Goal: Register for event/course

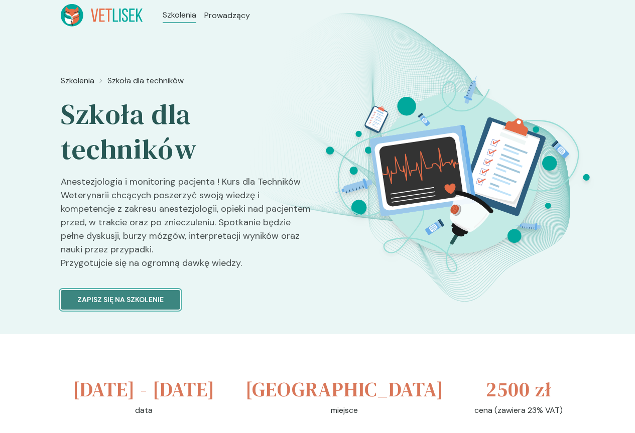
click at [99, 295] on p "Zapisz się na szkolenie" at bounding box center [120, 300] width 86 height 11
click at [61, 81] on span "Szkolenia" at bounding box center [78, 81] width 34 height 12
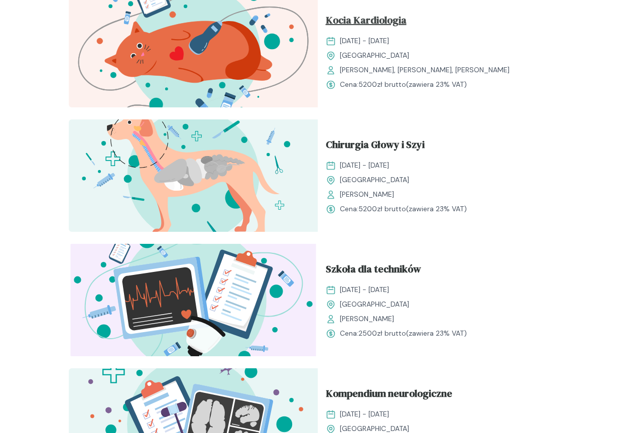
scroll to position [402, 0]
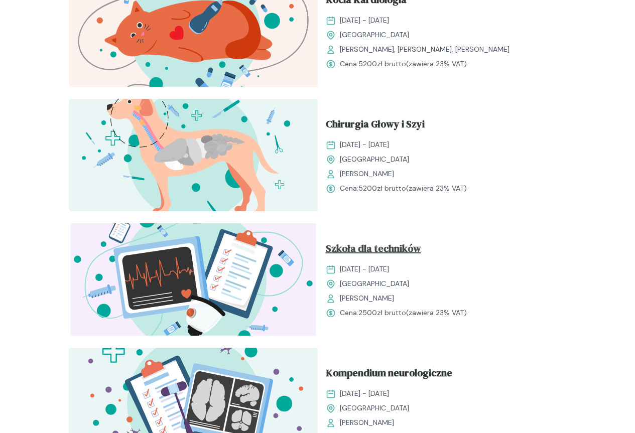
click at [326, 241] on span "Szkoła dla techników" at bounding box center [373, 250] width 95 height 19
